Goal: Transaction & Acquisition: Purchase product/service

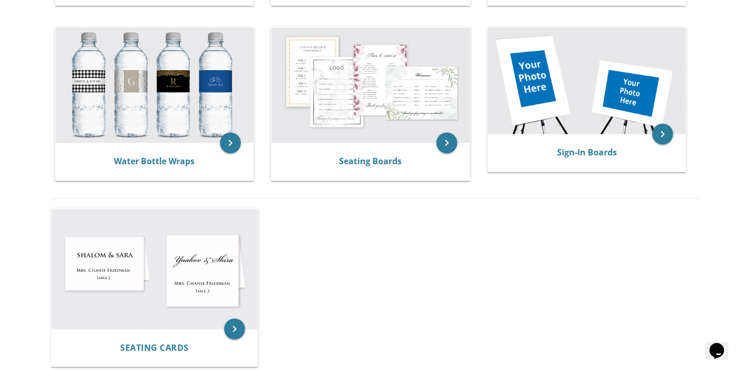
scroll to position [564, 0]
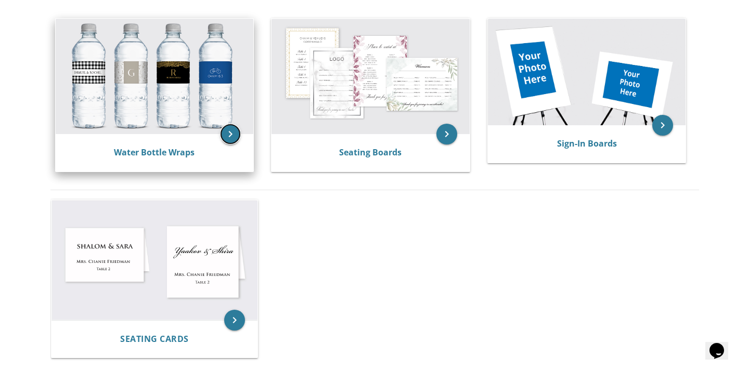
click at [230, 135] on icon "keyboard_arrow_right" at bounding box center [230, 134] width 21 height 21
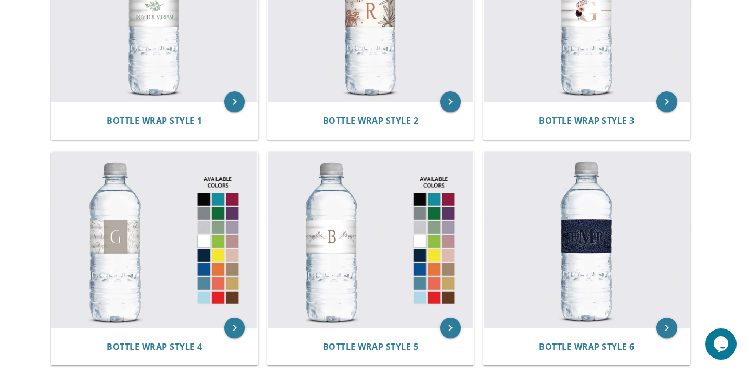
scroll to position [315, 0]
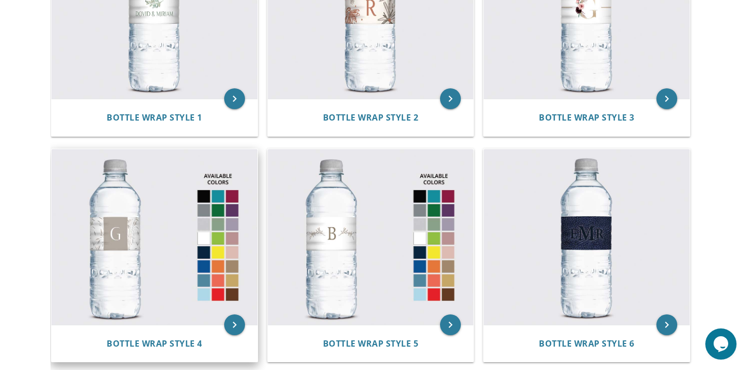
click at [204, 196] on img at bounding box center [154, 237] width 206 height 176
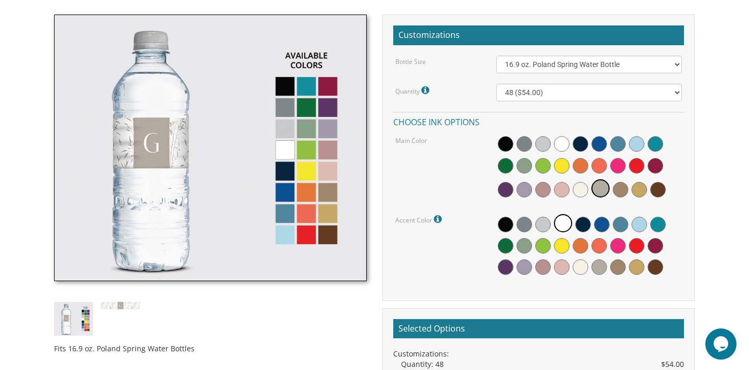
scroll to position [255, 0]
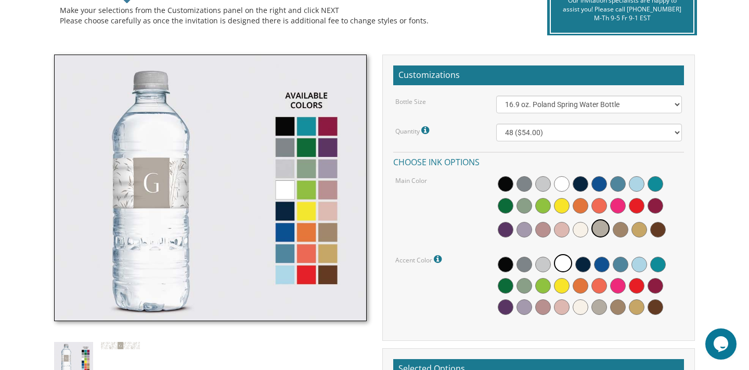
click at [331, 126] on img at bounding box center [210, 188] width 313 height 267
click at [328, 149] on img at bounding box center [210, 188] width 313 height 267
click at [677, 131] on select "48 ($54.00) 96 ($72.00) 144 ($99.00) 192 ($126.00)" at bounding box center [589, 133] width 186 height 18
click at [496, 124] on select "48 ($54.00) 96 ($72.00) 144 ($99.00) 192 ($126.00)" at bounding box center [589, 133] width 186 height 18
click at [677, 104] on select "16.9 oz. Poland Spring Water Bottle 13.5 oz. Fred Water Bottle" at bounding box center [589, 105] width 186 height 18
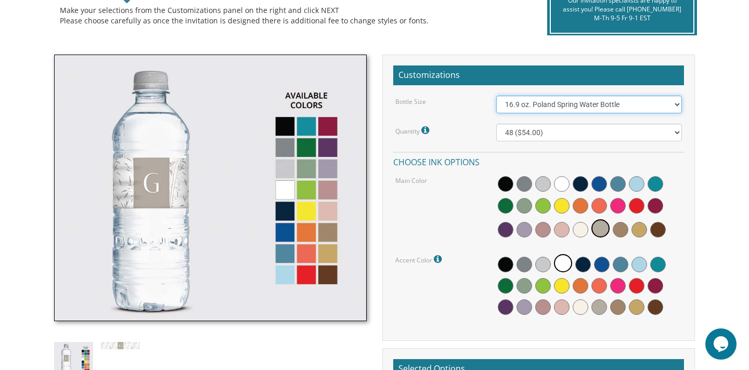
click at [496, 96] on select "16.9 oz. Poland Spring Water Bottle 13.5 oz. Fred Water Bottle" at bounding box center [589, 105] width 186 height 18
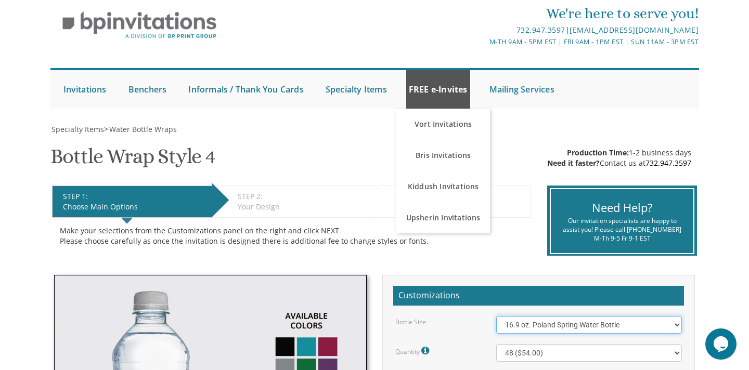
scroll to position [0, 0]
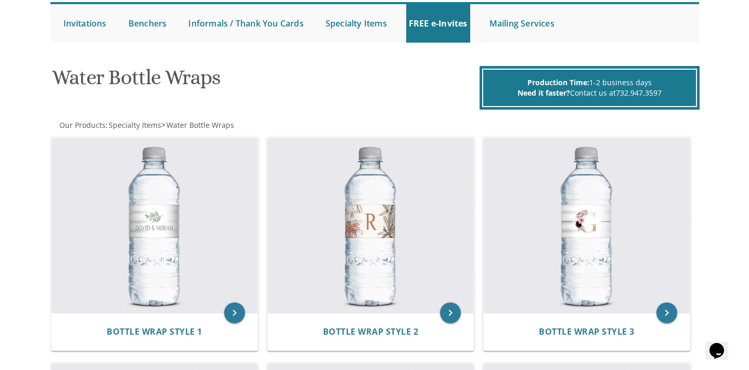
scroll to position [101, 0]
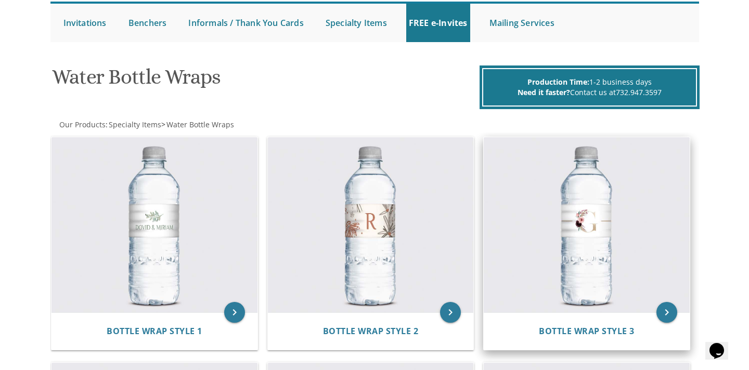
click at [599, 217] on img at bounding box center [587, 225] width 206 height 176
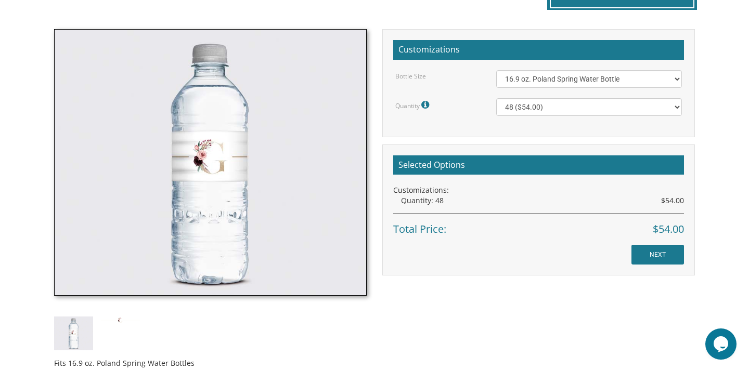
scroll to position [284, 0]
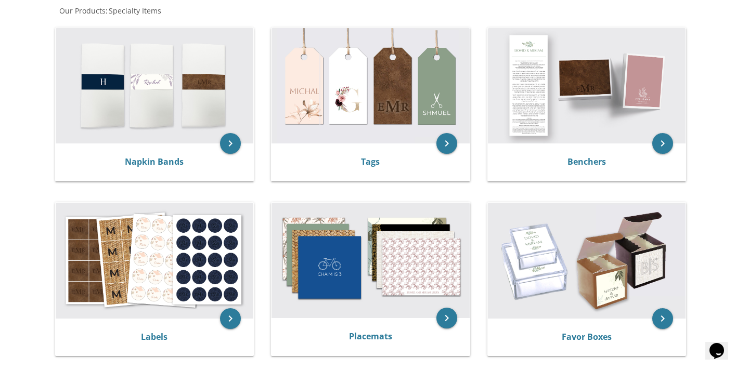
scroll to position [228, 0]
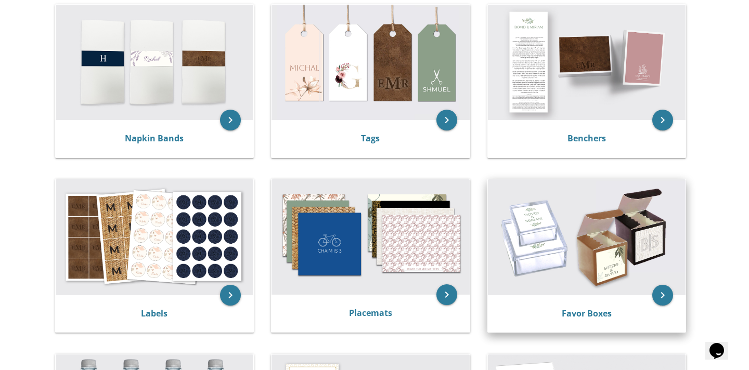
click at [582, 263] on img at bounding box center [587, 236] width 198 height 115
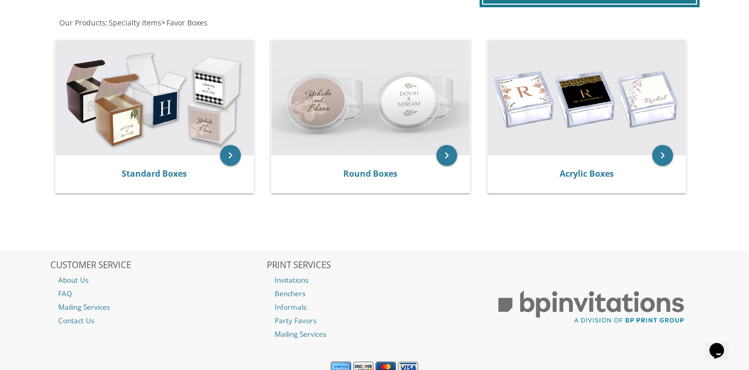
scroll to position [246, 0]
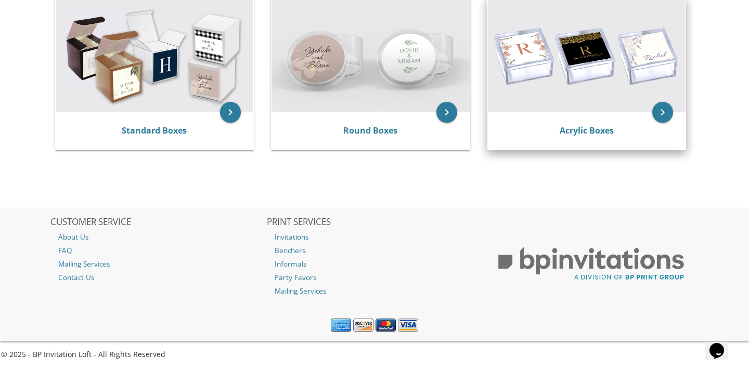
click at [587, 71] on img at bounding box center [587, 54] width 198 height 115
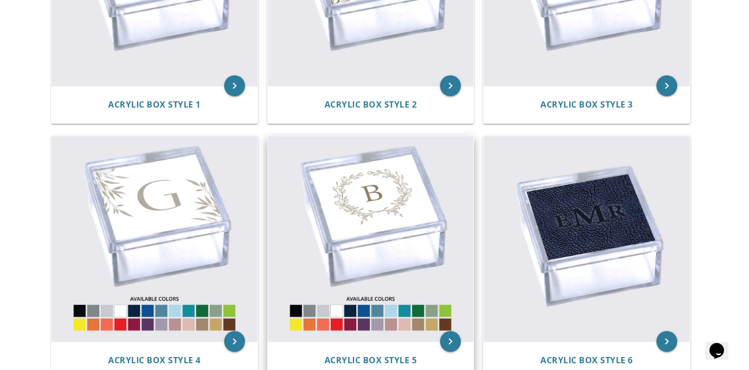
scroll to position [409, 0]
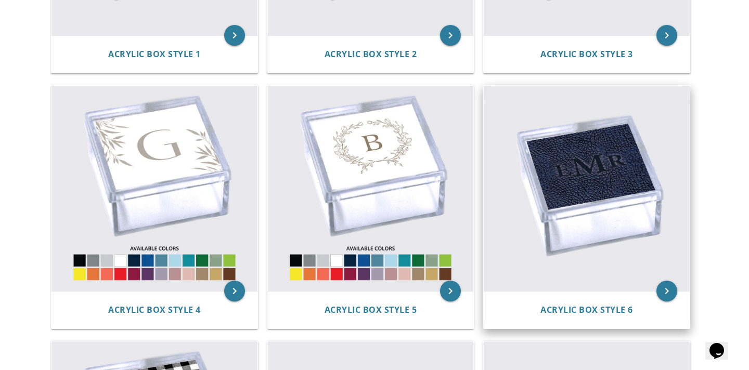
click at [579, 186] on img at bounding box center [587, 189] width 206 height 206
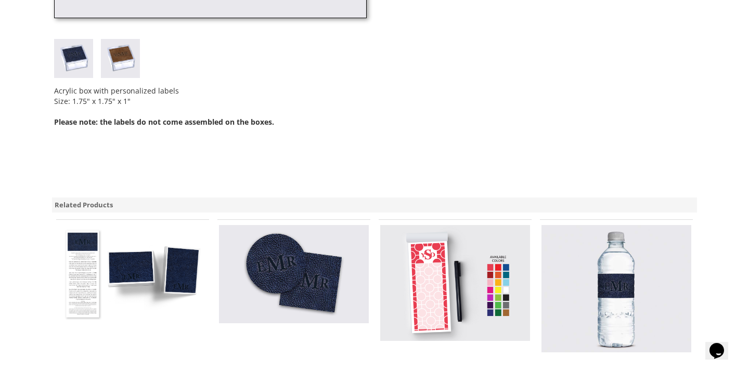
scroll to position [528, 0]
